Goal: Task Accomplishment & Management: Use online tool/utility

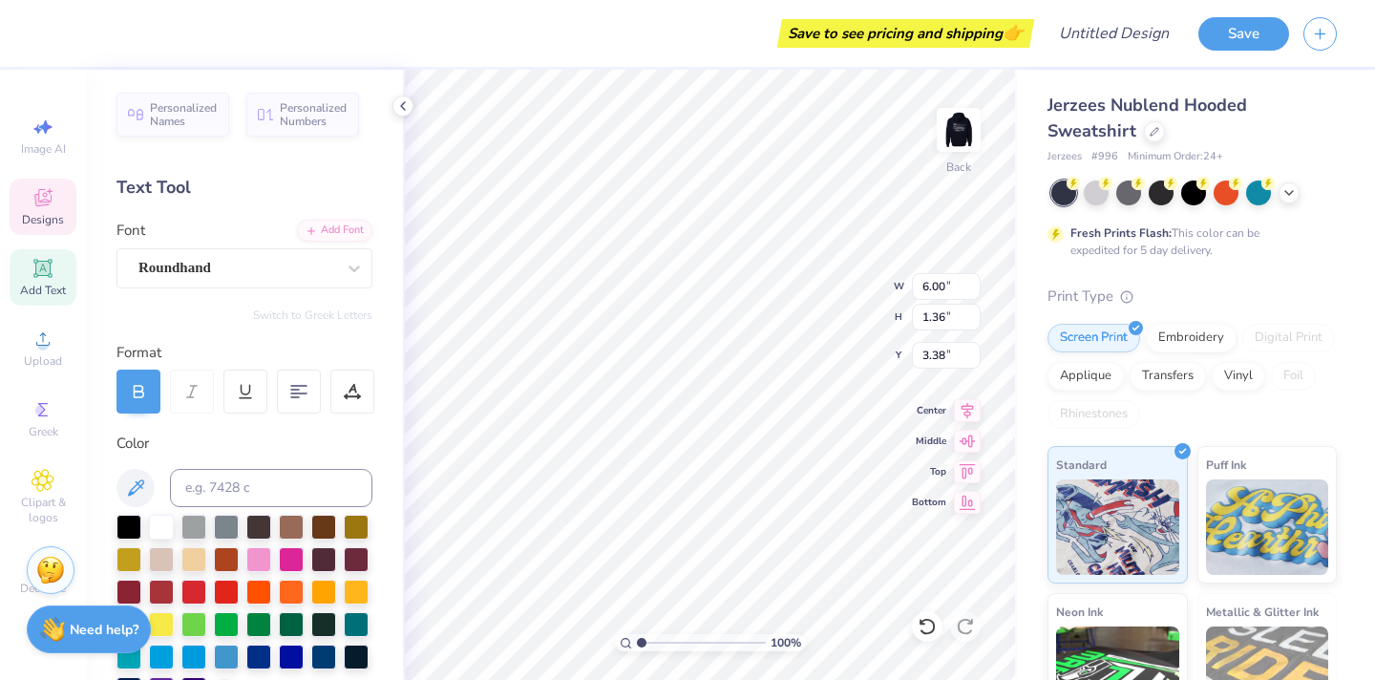
scroll to position [0, 1]
type textarea "Alpha Gamma Delta"
click at [961, 134] on img at bounding box center [958, 130] width 76 height 76
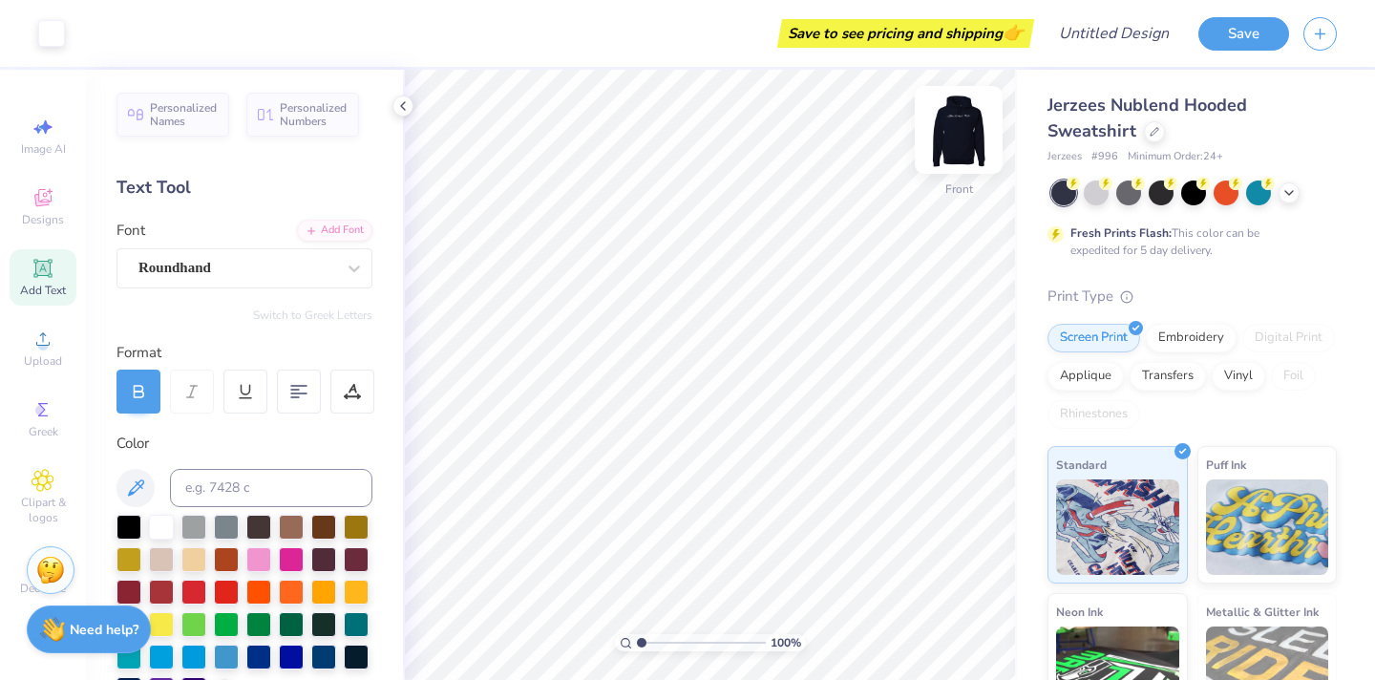
click at [942, 140] on img at bounding box center [958, 130] width 76 height 76
type input "3.67"
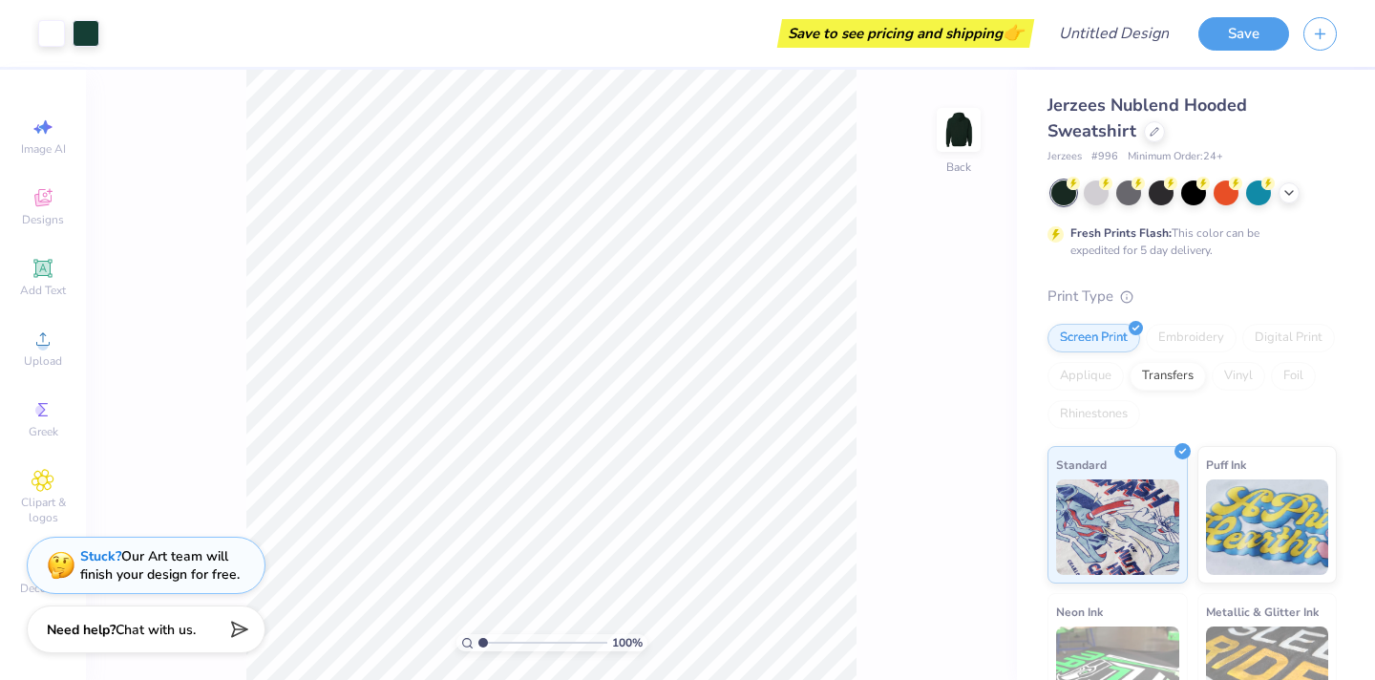
click at [960, 136] on img at bounding box center [958, 130] width 38 height 38
drag, startPoint x: 972, startPoint y: 147, endPoint x: 905, endPoint y: 212, distance: 93.2
click at [972, 147] on img at bounding box center [958, 130] width 38 height 38
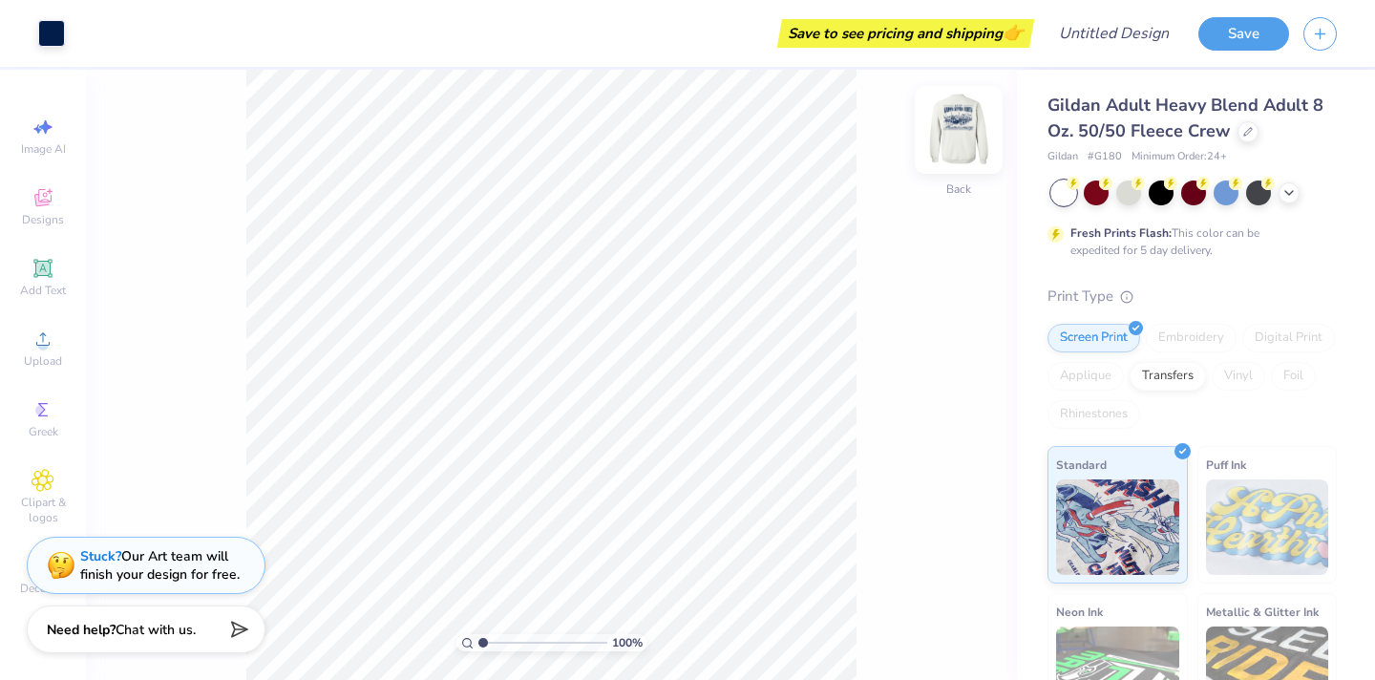
click at [958, 130] on img at bounding box center [958, 130] width 76 height 76
drag, startPoint x: 968, startPoint y: 122, endPoint x: 980, endPoint y: 178, distance: 56.5
click at [968, 122] on img at bounding box center [958, 130] width 38 height 38
click at [1033, 307] on div "Gildan Adult Heavy Blend Adult 8 Oz. 50/50 Fleece Crew Gildan # G180 Minimum Or…" at bounding box center [1196, 474] width 358 height 808
